Goal: Find specific page/section: Find specific page/section

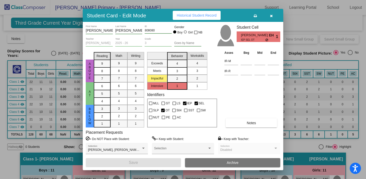
scroll to position [474, 0]
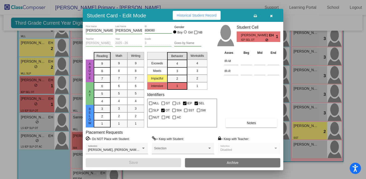
click at [273, 16] on icon "button" at bounding box center [271, 16] width 3 height 4
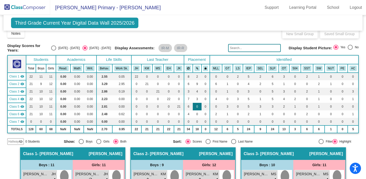
scroll to position [1, 0]
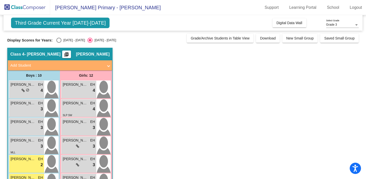
click at [148, 72] on app-classroom "Class 4 - [PERSON_NAME] picture_as_pdf [PERSON_NAME] Add Student First Name Las…" at bounding box center [183, 180] width 352 height 264
click at [285, 27] on button "Digital Data Wall" at bounding box center [290, 22] width 34 height 9
